Goal: Find contact information: Find contact information

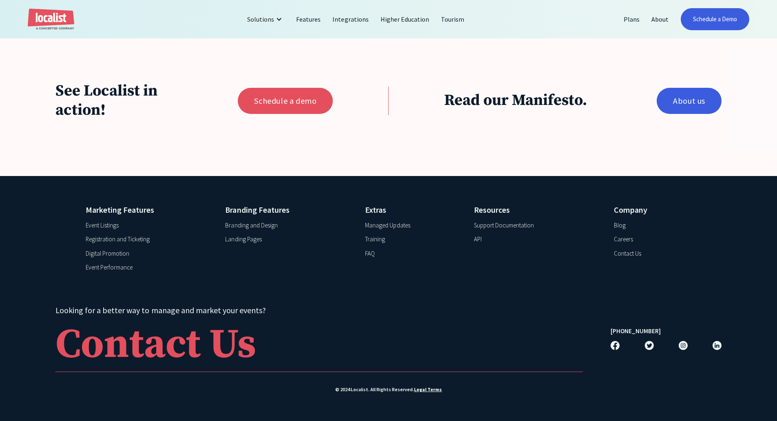
scroll to position [1520, 0]
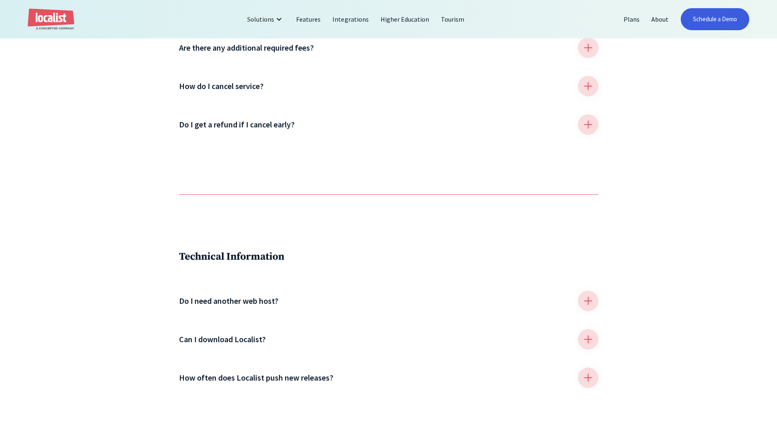
scroll to position [897, 0]
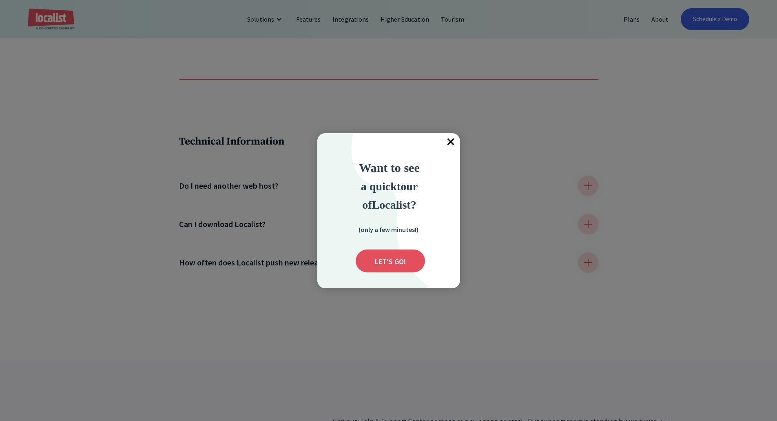
click at [450, 142] on span "×" at bounding box center [451, 142] width 18 height 18
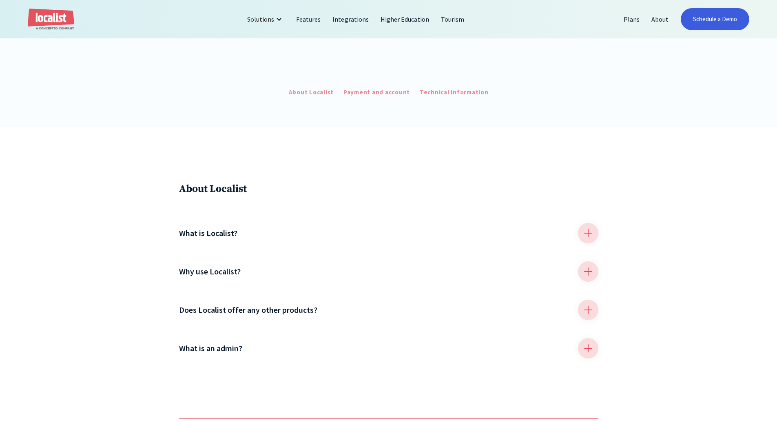
scroll to position [105, 0]
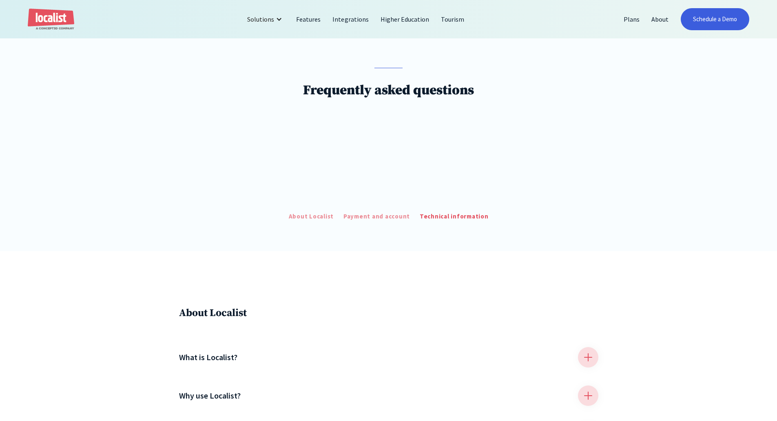
click at [434, 220] on div "Technical information" at bounding box center [454, 216] width 69 height 9
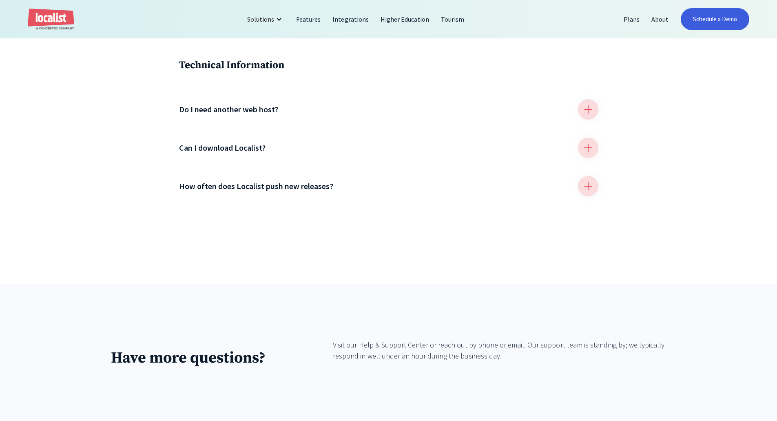
scroll to position [981, 0]
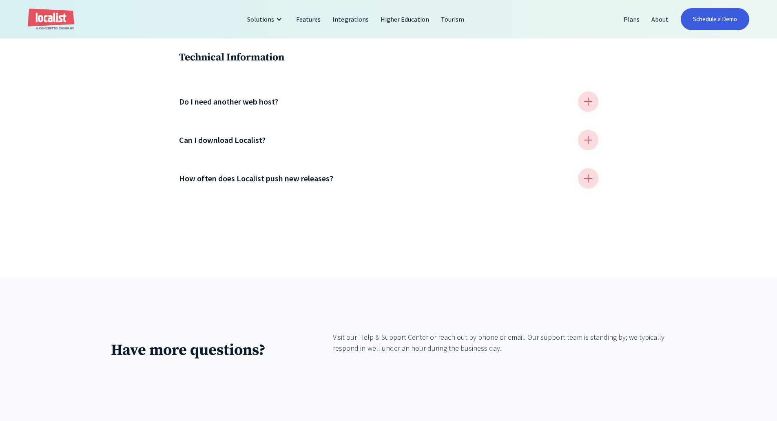
click at [378, 341] on div "Visit our Help & Support Center or reach out by phone or email. Our support tea…" at bounding box center [499, 342] width 333 height 22
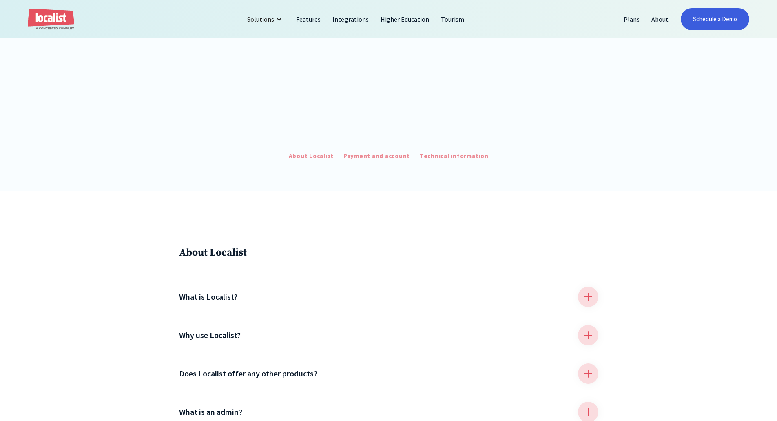
scroll to position [0, 0]
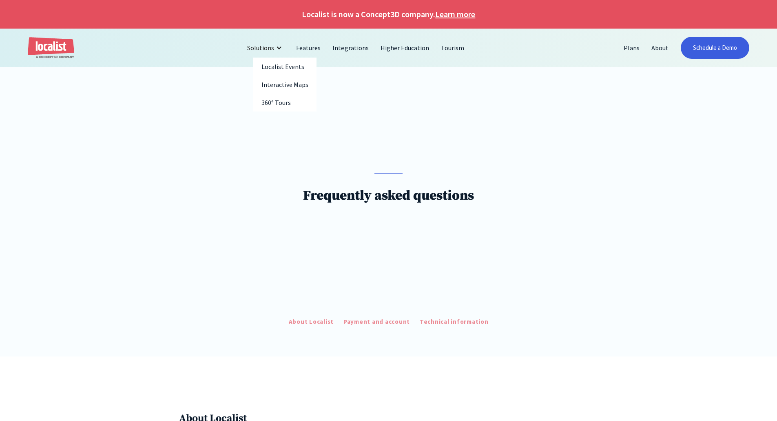
click at [279, 46] on div at bounding box center [279, 47] width 7 height 7
click at [29, 51] on img "home" at bounding box center [51, 48] width 46 height 22
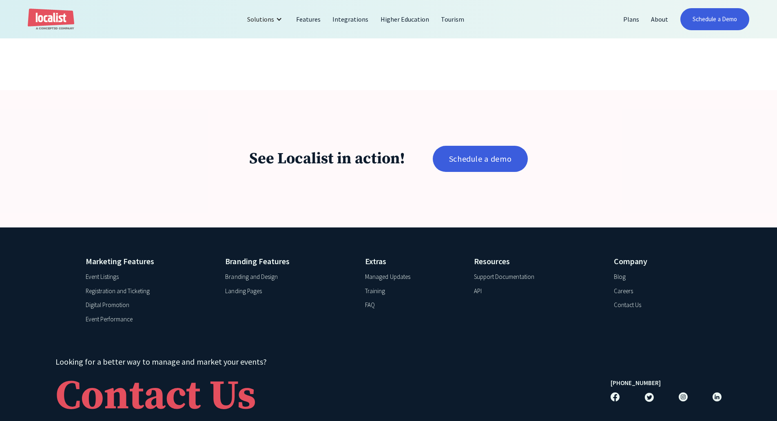
scroll to position [1607, 0]
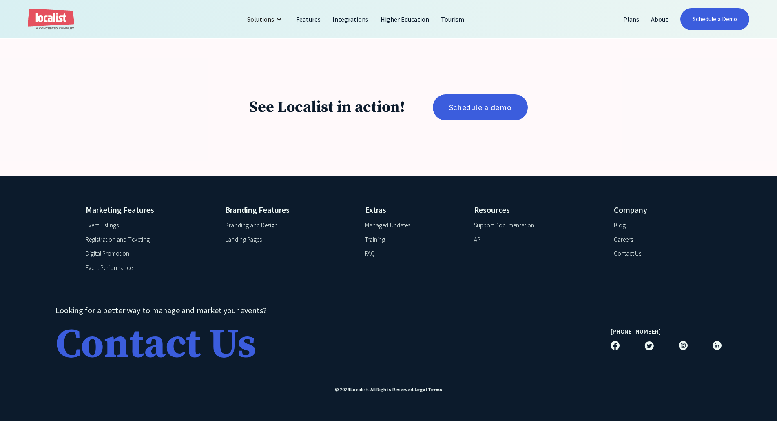
click at [218, 352] on div "Contact Us" at bounding box center [155, 344] width 201 height 41
